Goal: Task Accomplishment & Management: Complete application form

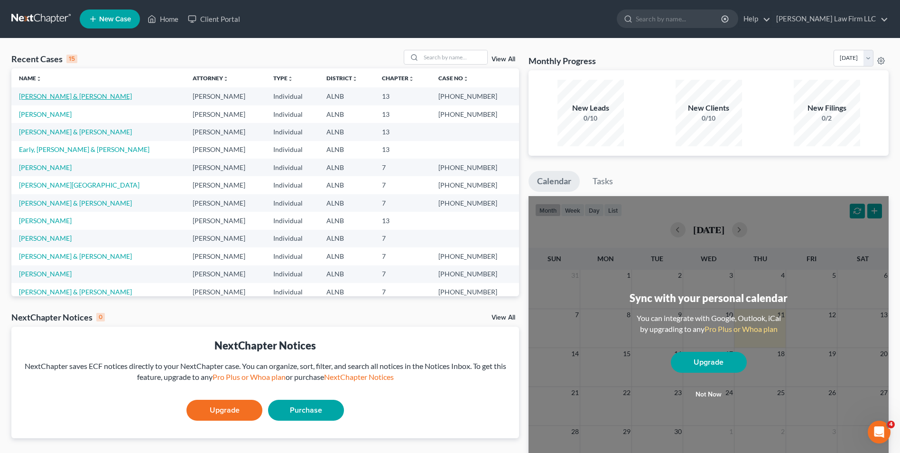
click at [66, 93] on link "[PERSON_NAME] & [PERSON_NAME]" at bounding box center [75, 96] width 113 height 8
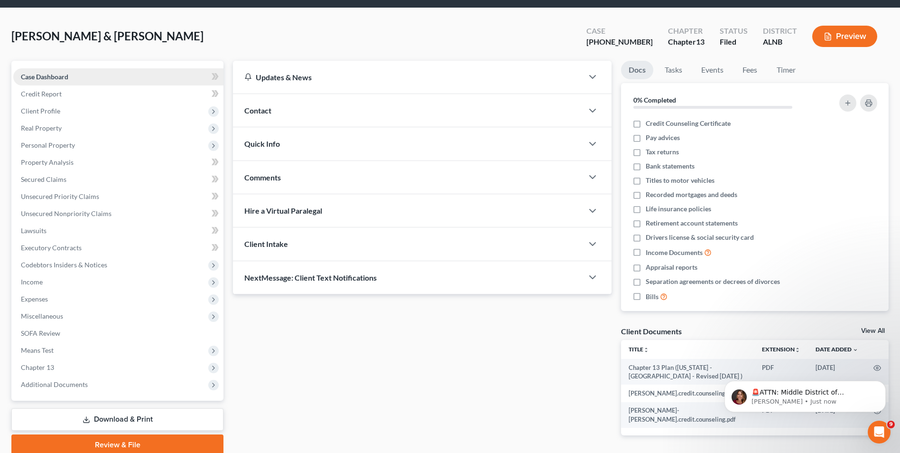
scroll to position [47, 0]
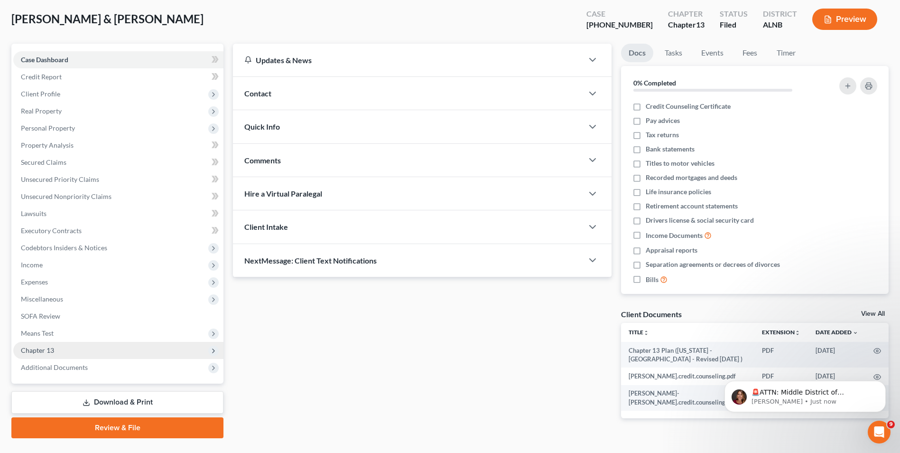
click at [51, 353] on span "Chapter 13" at bounding box center [37, 350] width 33 height 8
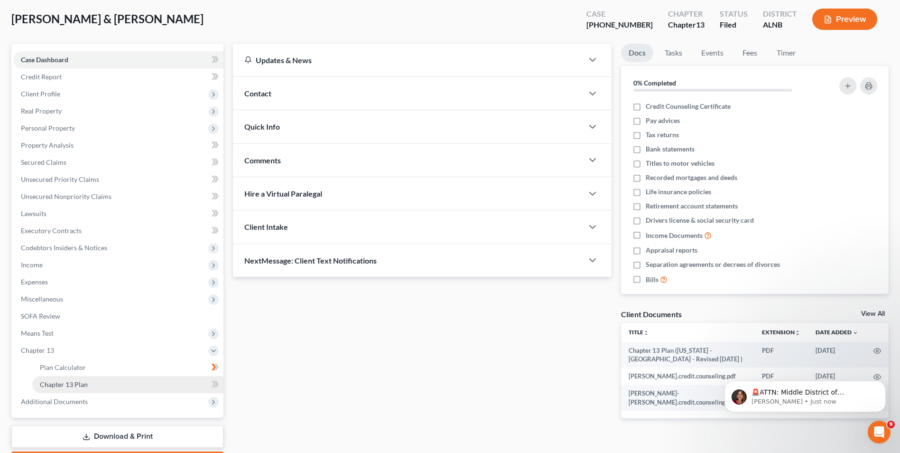
click at [74, 386] on span "Chapter 13 Plan" at bounding box center [64, 384] width 48 height 8
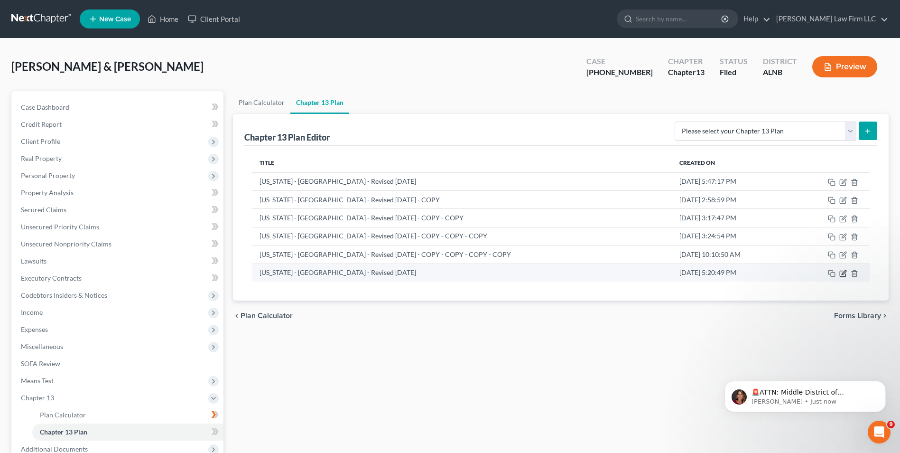
click at [844, 275] on icon "button" at bounding box center [843, 273] width 8 height 8
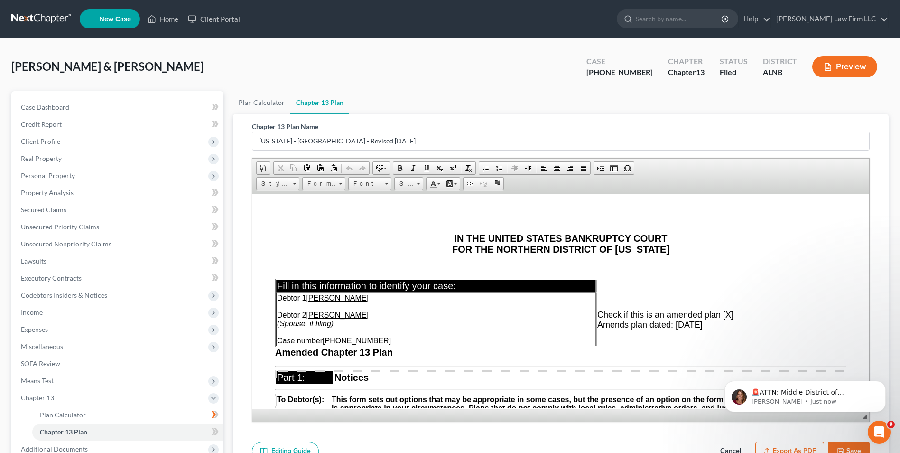
click at [710, 322] on td "Check if this is an amended plan [X] Amends plan dated: [DATE]" at bounding box center [720, 318] width 249 height 53
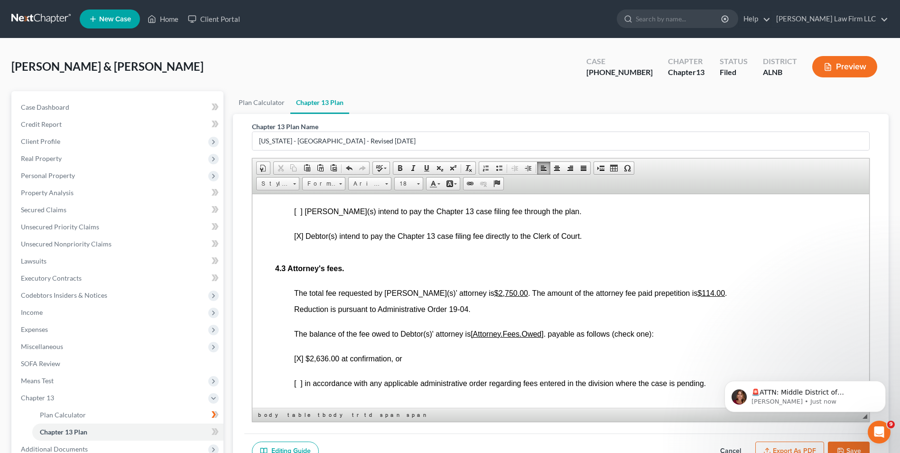
scroll to position [1850, 0]
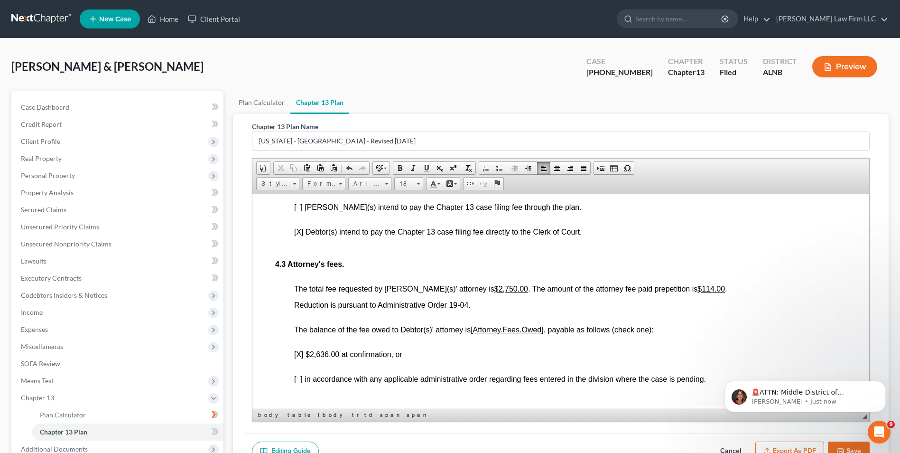
click at [391, 354] on span "[X] $2,636.00 at confirmation, or" at bounding box center [348, 354] width 108 height 8
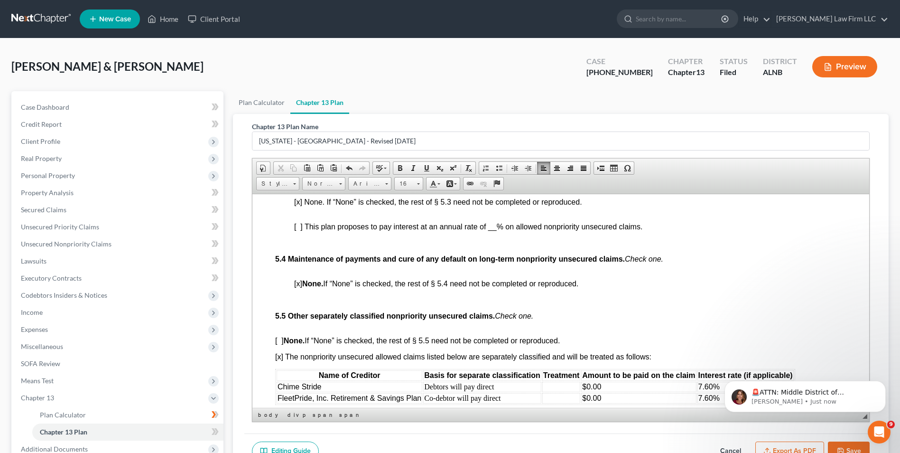
scroll to position [2467, 0]
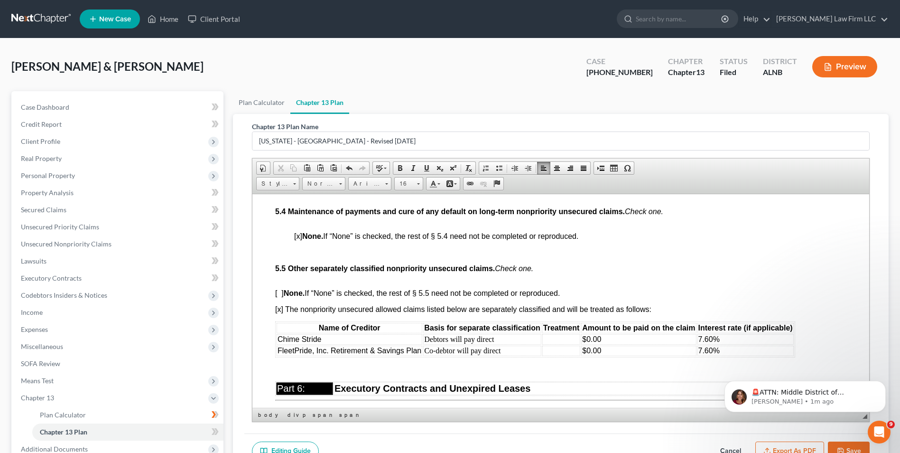
click at [279, 293] on span "[ ] None. If “None” is checked, the rest of § 5.5 need not be completed or repr…" at bounding box center [417, 292] width 285 height 8
drag, startPoint x: 737, startPoint y: 337, endPoint x: 282, endPoint y: 341, distance: 454.6
click at [292, 341] on tr "Chime Stride Debtors will pay direct $0.00 7.60%" at bounding box center [535, 339] width 517 height 10
click at [277, 338] on td "Chime Stride" at bounding box center [350, 339] width 146 height 10
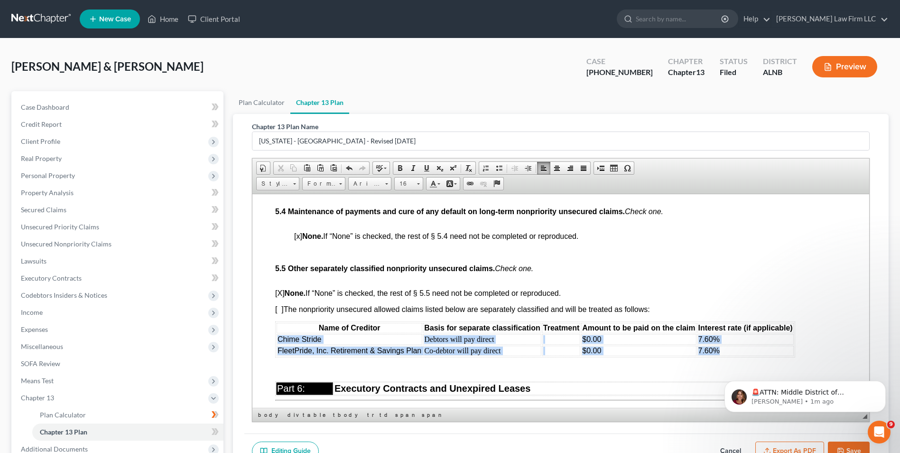
drag, startPoint x: 276, startPoint y: 338, endPoint x: 714, endPoint y: 354, distance: 438.2
click at [714, 354] on tbody "Chime Stride Debtors will pay direct $0.00 7.60% FleetPride, Inc. Retirement & …" at bounding box center [535, 345] width 517 height 22
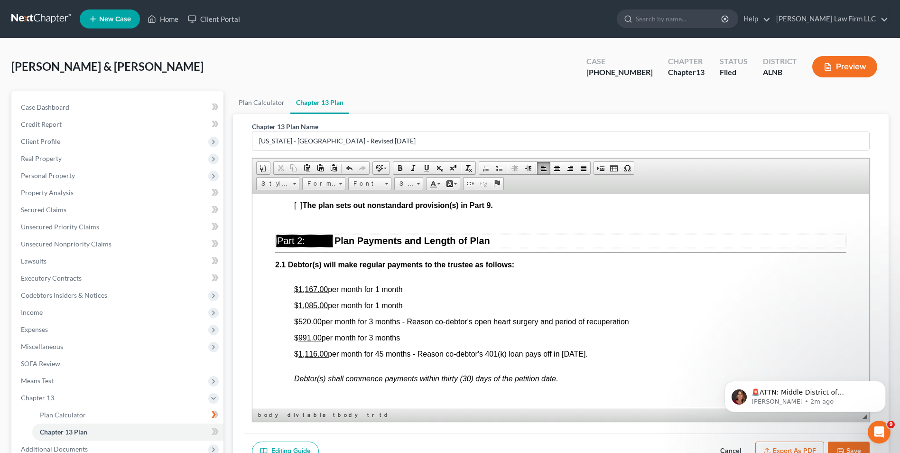
scroll to position [427, 0]
click at [380, 350] on span "$ 1,116.00 per month for 45 months - Reason co-debtor's 401(k) loan pays off in…" at bounding box center [441, 353] width 294 height 8
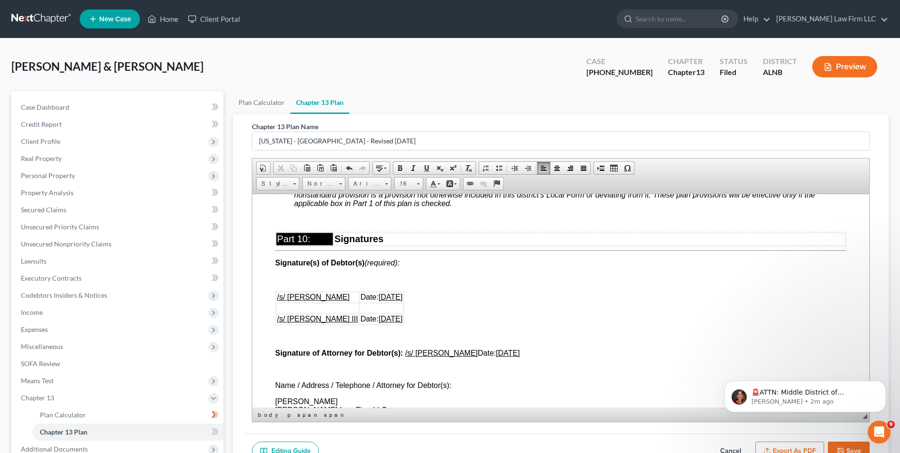
scroll to position [3084, 0]
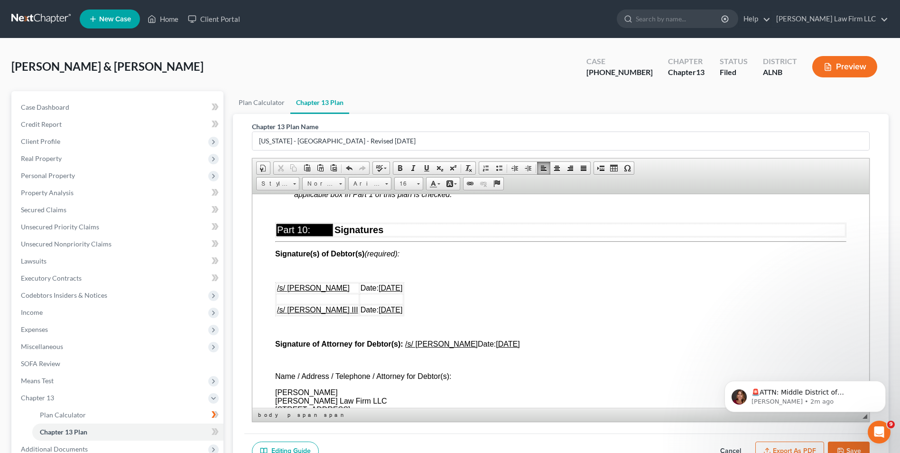
click at [390, 285] on u "[DATE]" at bounding box center [391, 287] width 24 height 8
drag, startPoint x: 370, startPoint y: 286, endPoint x: 410, endPoint y: 286, distance: 40.3
click at [410, 286] on td "Date: [DATE]" at bounding box center [390, 287] width 60 height 10
click at [426, 169] on span at bounding box center [427, 168] width 8 height 8
click at [391, 306] on u "[DATE]" at bounding box center [391, 309] width 24 height 8
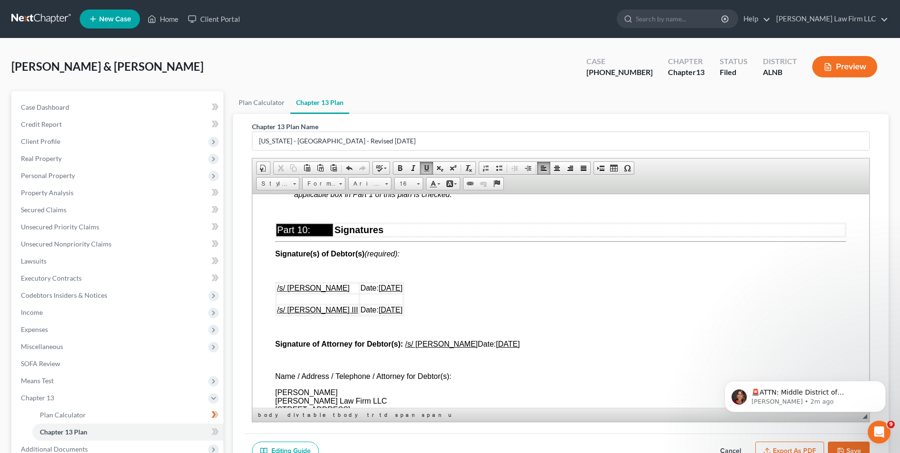
click at [533, 343] on p "Signature of Attorney for Debtor(s): /s/ [PERSON_NAME] Date: [DATE]" at bounding box center [560, 343] width 571 height 9
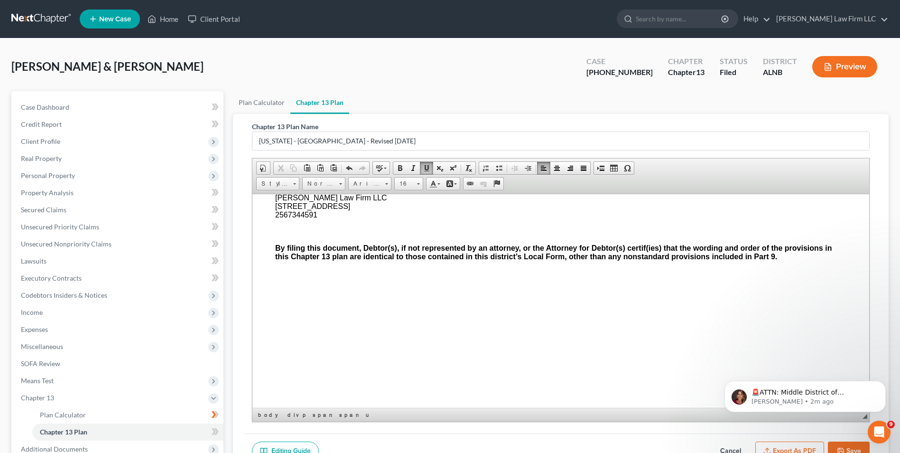
scroll to position [3176, 0]
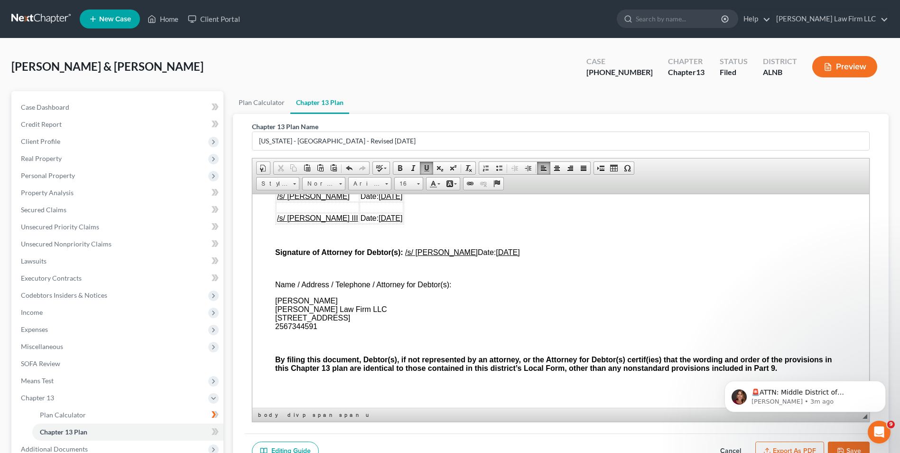
click at [275, 325] on span "[PERSON_NAME] Law Firm LLC [STREET_ADDRESS] 2567344591" at bounding box center [331, 313] width 112 height 34
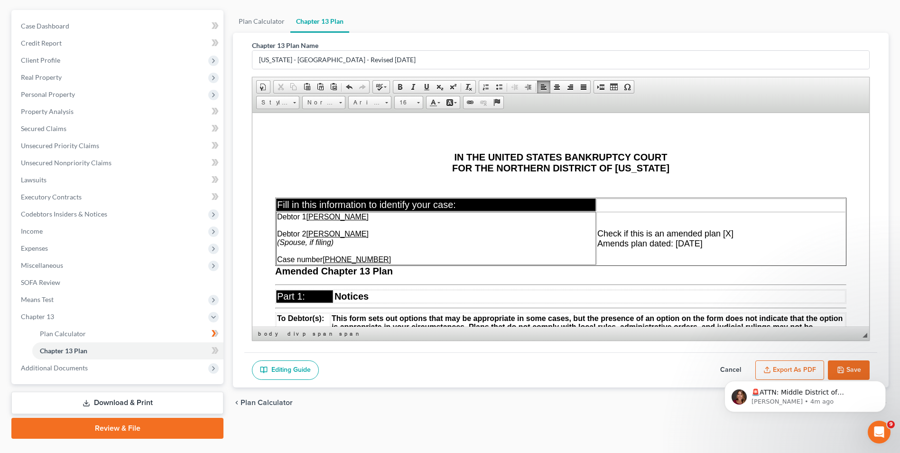
scroll to position [103, 0]
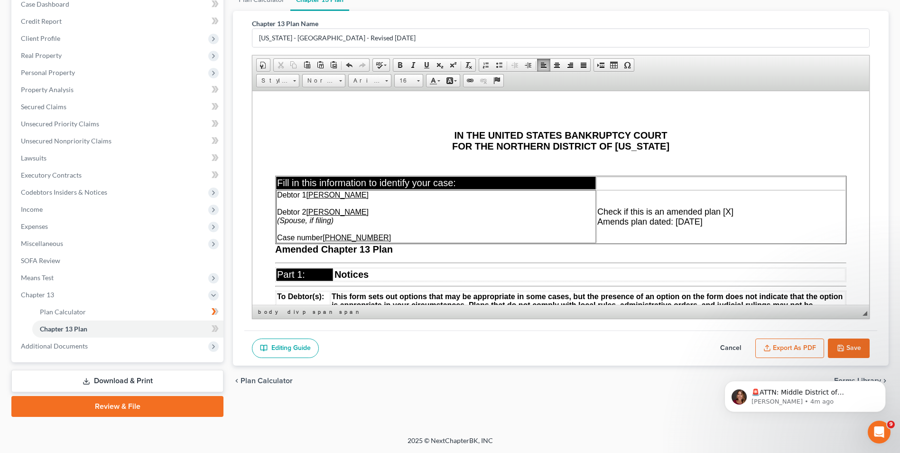
click at [847, 345] on button "Save" at bounding box center [849, 348] width 42 height 20
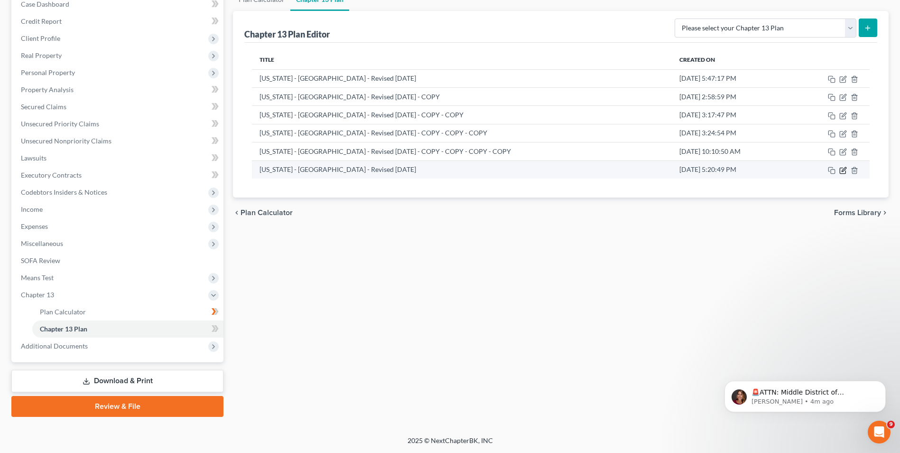
click at [842, 172] on icon "button" at bounding box center [843, 171] width 8 height 8
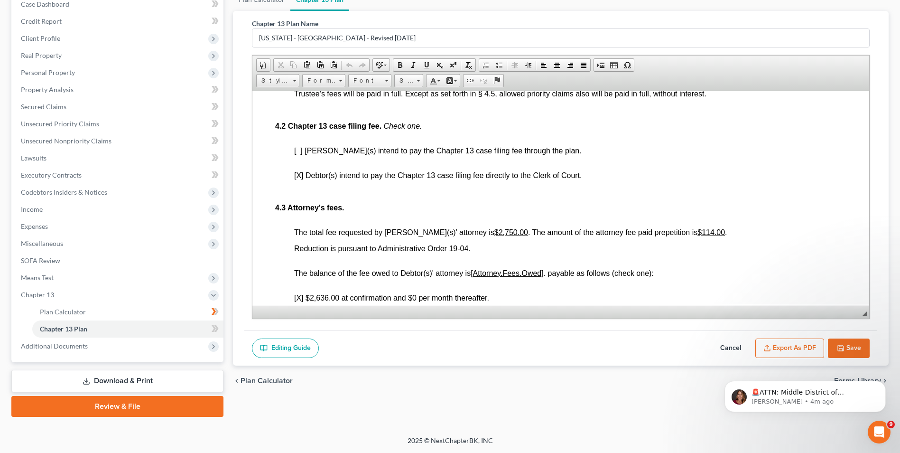
scroll to position [1803, 0]
click at [541, 273] on u "[Attorney.Fees.Owed" at bounding box center [506, 273] width 71 height 8
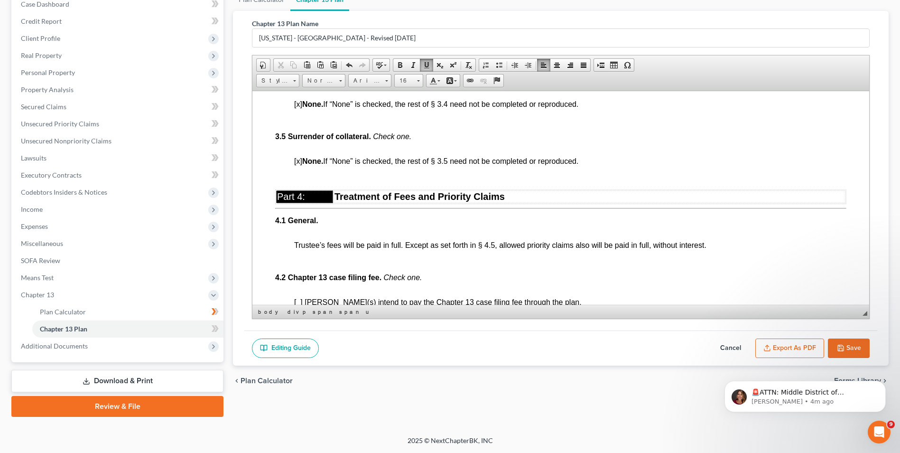
scroll to position [1566, 0]
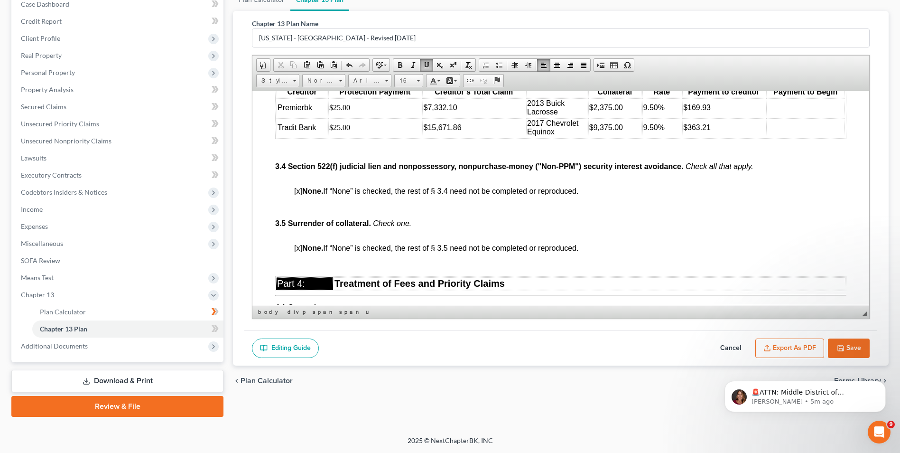
click at [855, 346] on button "Save" at bounding box center [849, 348] width 42 height 20
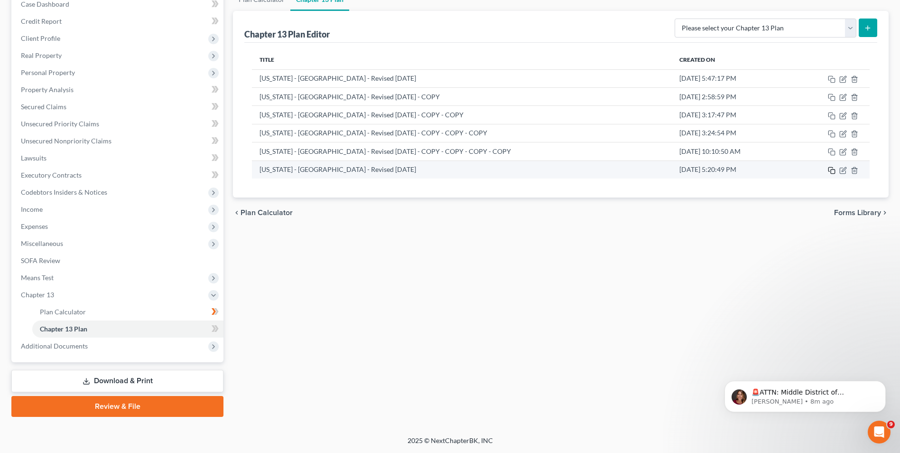
click at [830, 171] on icon "button" at bounding box center [832, 171] width 8 height 8
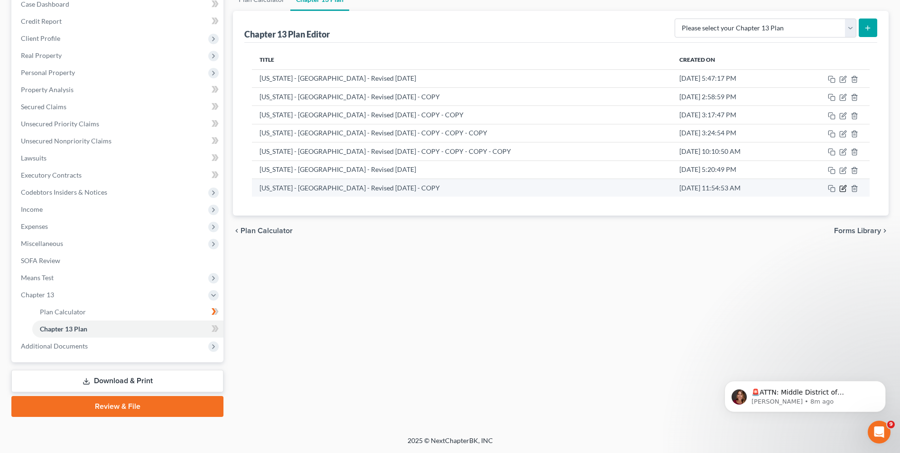
click at [842, 188] on icon "button" at bounding box center [844, 187] width 4 height 4
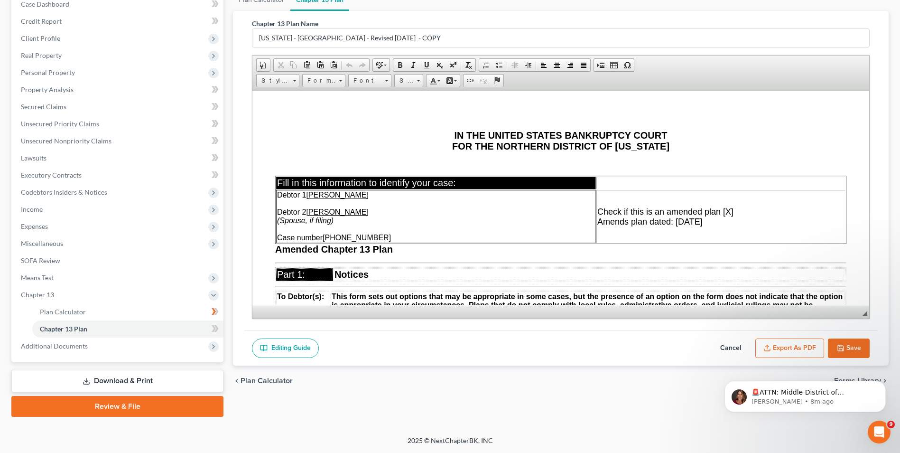
scroll to position [0, 0]
click at [844, 347] on icon "button" at bounding box center [841, 348] width 8 height 8
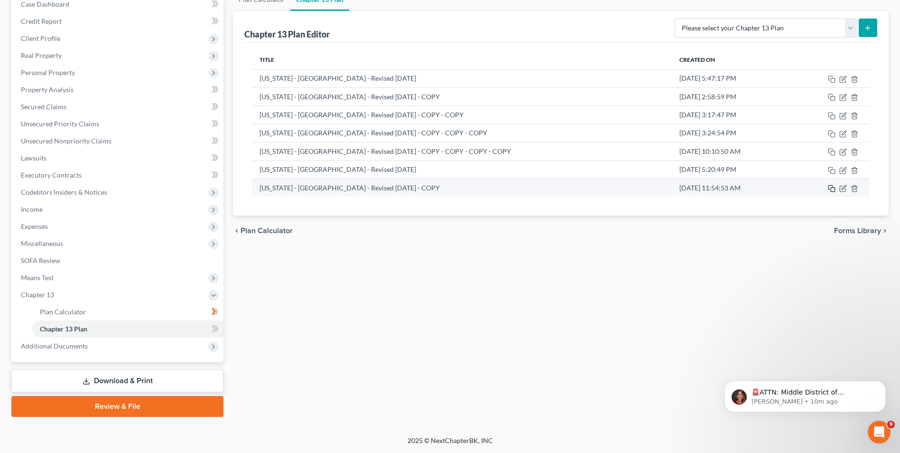
click at [833, 188] on icon "button" at bounding box center [832, 189] width 8 height 8
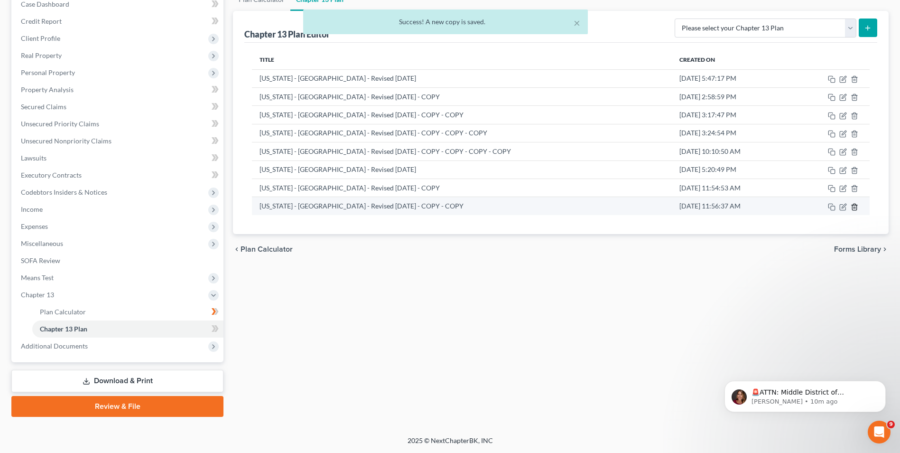
click at [855, 208] on line "button" at bounding box center [855, 207] width 0 height 2
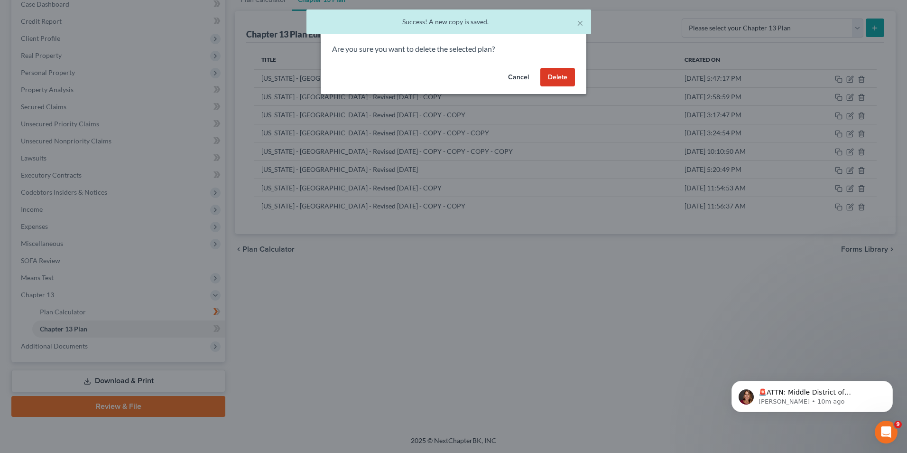
click at [568, 76] on button "Delete" at bounding box center [557, 77] width 35 height 19
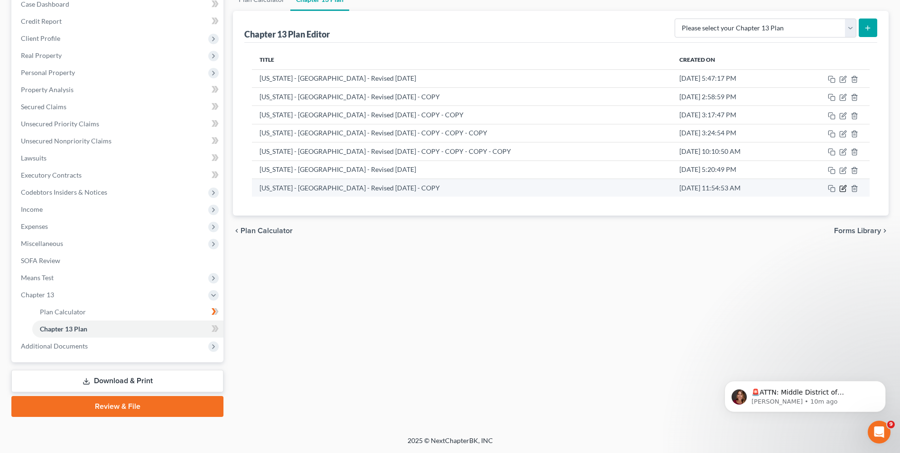
click at [843, 189] on icon "button" at bounding box center [844, 187] width 4 height 4
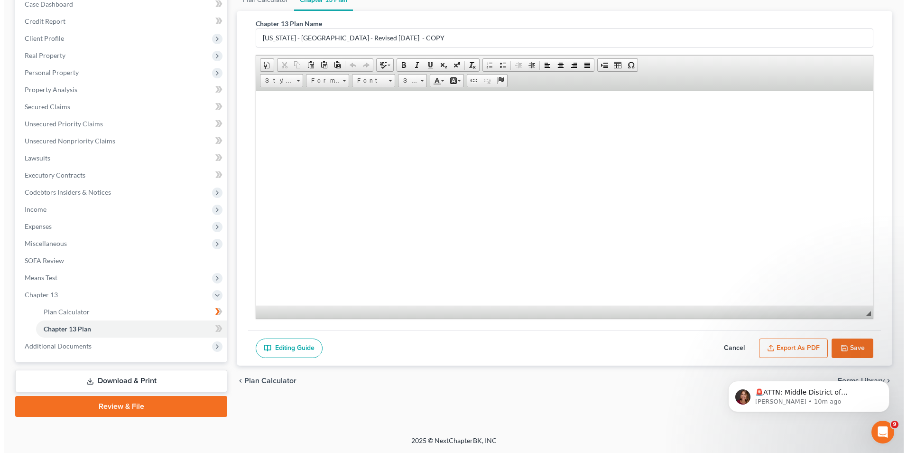
scroll to position [3430, 0]
click at [800, 346] on button "Export as PDF" at bounding box center [789, 348] width 69 height 20
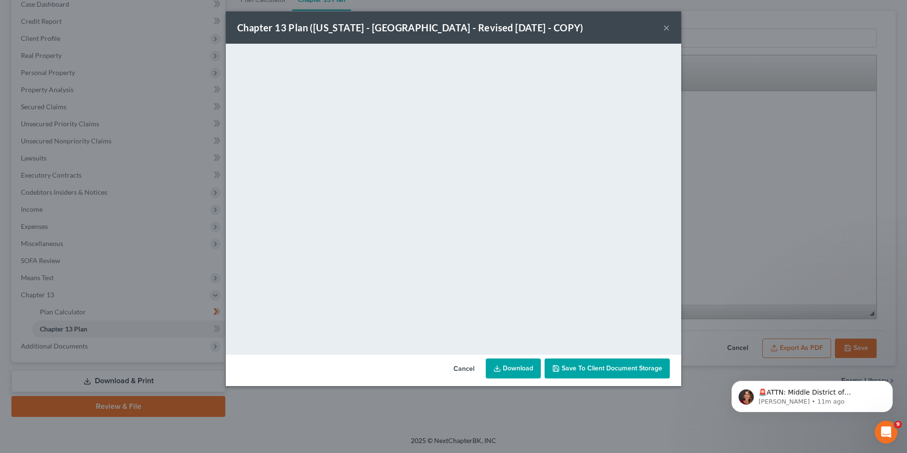
click at [516, 372] on link "Download" at bounding box center [513, 368] width 55 height 20
